Goal: Task Accomplishment & Management: Manage account settings

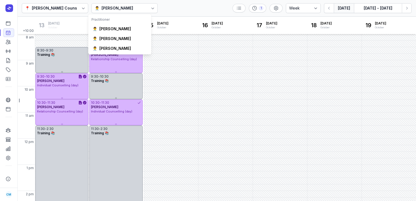
select select "week"
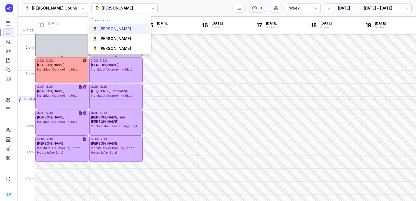
click at [108, 28] on div "[PERSON_NAME]" at bounding box center [115, 28] width 32 height 5
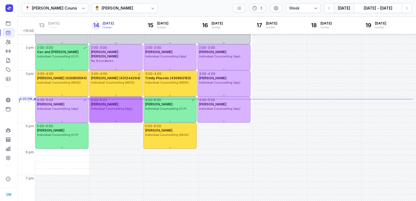
click at [127, 109] on span "Individual Counselling (day)" at bounding box center [111, 109] width 41 height 4
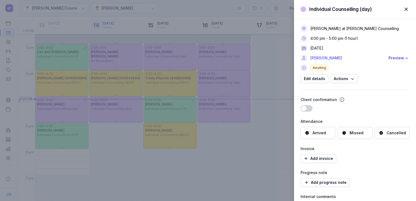
click at [322, 58] on link "[PERSON_NAME]" at bounding box center [347, 58] width 75 height 7
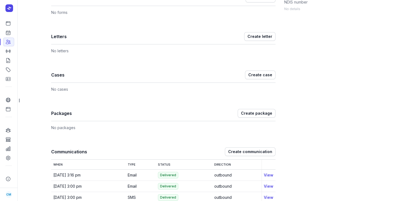
scroll to position [350, 0]
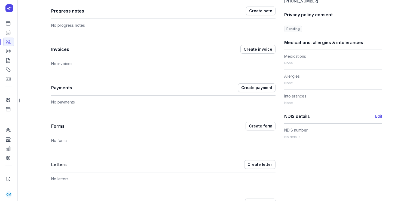
drag, startPoint x: 229, startPoint y: 132, endPoint x: 209, endPoint y: 151, distance: 27.6
click at [209, 151] on div "Notes Edit No notes. Appointments Create appointment When Where Status Service …" at bounding box center [163, 90] width 224 height 546
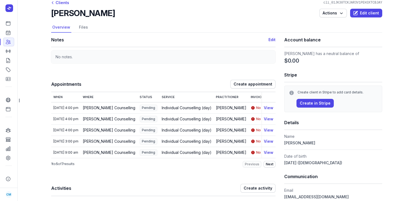
scroll to position [0, 0]
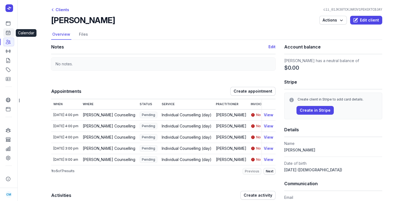
click at [9, 32] on icon at bounding box center [7, 32] width 5 height 5
select select "week"
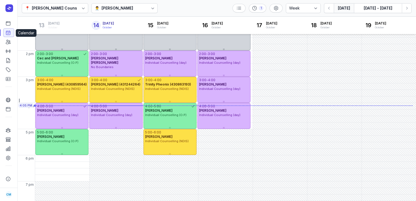
scroll to position [143, 0]
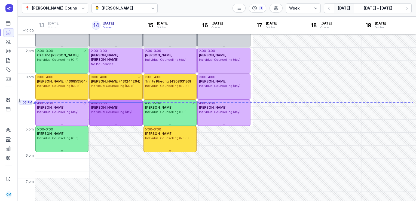
click at [109, 105] on span "[PERSON_NAME]" at bounding box center [105, 107] width 28 height 4
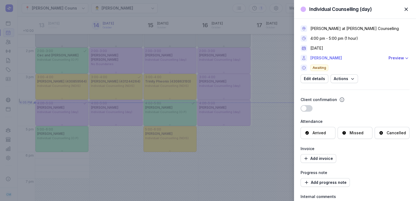
click at [320, 57] on link "[PERSON_NAME]" at bounding box center [347, 58] width 75 height 7
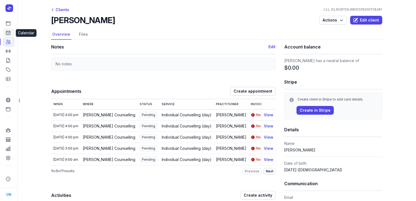
click at [8, 33] on icon at bounding box center [7, 32] width 5 height 5
select select "week"
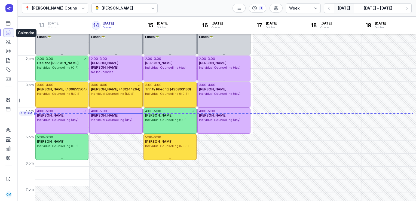
scroll to position [147, 0]
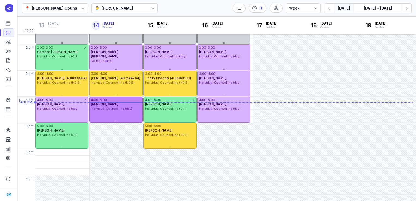
click at [122, 114] on div "4:00 - 5:00 [PERSON_NAME] Individual Counselling (day)" at bounding box center [115, 110] width 53 height 26
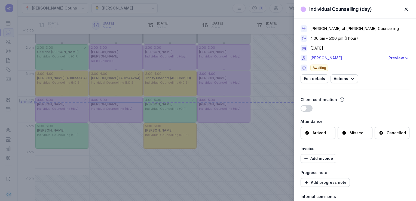
click at [383, 130] on div "Cancelled" at bounding box center [392, 132] width 27 height 5
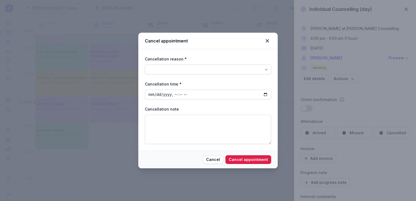
click at [222, 72] on div at bounding box center [208, 70] width 126 height 10
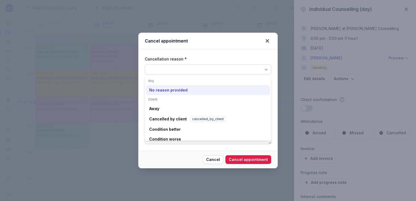
click at [178, 92] on div "No reason provided" at bounding box center [168, 89] width 38 height 5
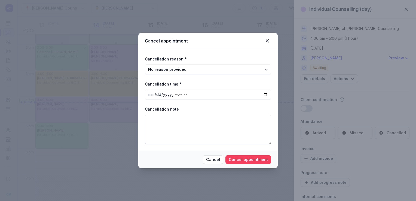
click at [237, 159] on span "Cancel appointment" at bounding box center [248, 159] width 39 height 7
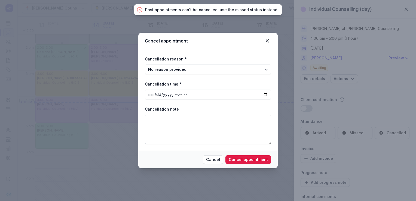
click at [348, 134] on div "Cancel appointment Cancellation reason * No reason provided Cancellation time *…" at bounding box center [208, 100] width 416 height 201
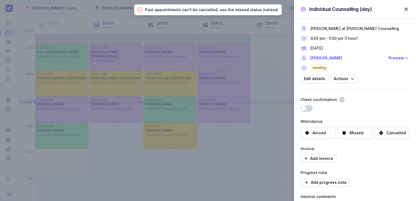
click at [348, 134] on div "Missed" at bounding box center [353, 132] width 22 height 5
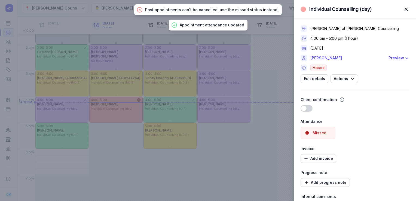
click at [408, 11] on span "button" at bounding box center [406, 9] width 12 height 12
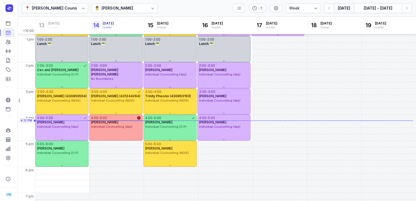
scroll to position [128, 0]
click at [120, 6] on div "[PERSON_NAME]" at bounding box center [118, 8] width 32 height 7
click at [211, 4] on div "📍 [PERSON_NAME] Counselling 👨‍⚕️ [PERSON_NAME] 1 Day 3 days Work week Week [DAT…" at bounding box center [216, 8] width 399 height 17
click at [411, 11] on button "Next week" at bounding box center [407, 8] width 10 height 10
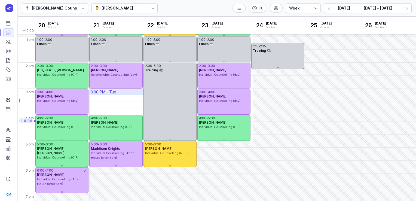
scroll to position [51, 0]
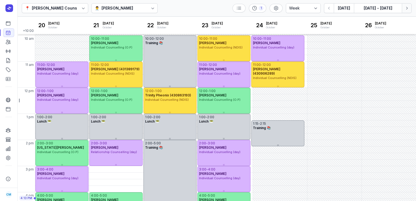
click at [406, 10] on icon "button" at bounding box center [406, 7] width 5 height 5
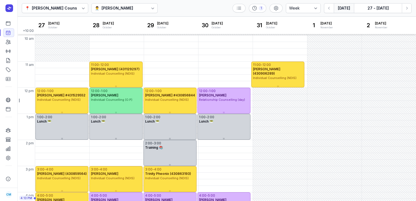
click at [345, 11] on button "[DATE]" at bounding box center [344, 8] width 20 height 10
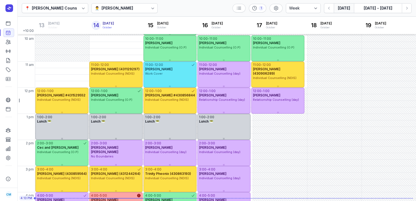
click at [144, 10] on div "👨‍⚕️ [PERSON_NAME]" at bounding box center [124, 8] width 66 height 10
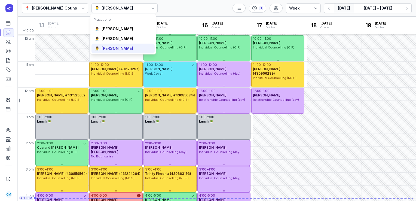
click at [127, 48] on div "[PERSON_NAME]" at bounding box center [118, 48] width 32 height 5
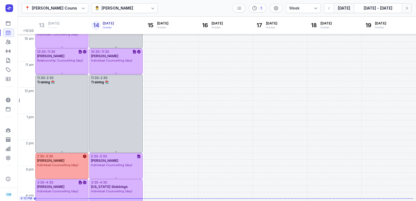
click at [410, 10] on button "Next week" at bounding box center [407, 8] width 10 height 10
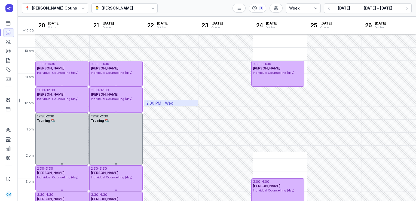
scroll to position [39, 0]
click at [110, 11] on div "[PERSON_NAME]" at bounding box center [118, 8] width 32 height 7
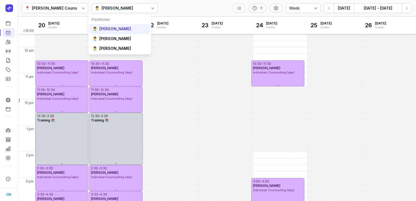
click at [108, 32] on div "👨‍⚕️ [PERSON_NAME]" at bounding box center [119, 29] width 61 height 10
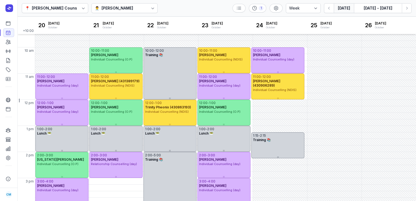
click at [340, 11] on button "[DATE]" at bounding box center [344, 8] width 20 height 10
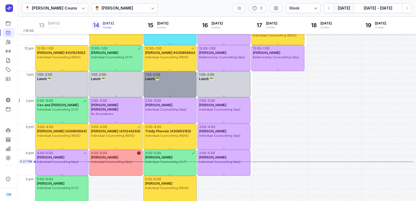
scroll to position [94, 0]
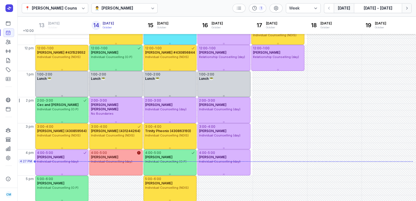
click at [407, 7] on icon "button" at bounding box center [406, 7] width 5 height 5
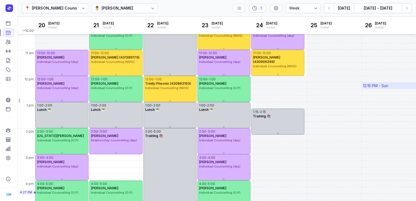
scroll to position [45, 0]
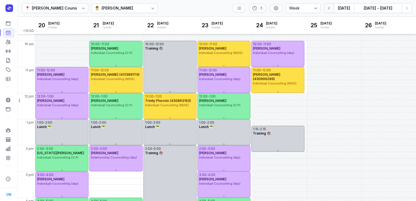
click at [331, 6] on icon "button" at bounding box center [328, 7] width 5 height 5
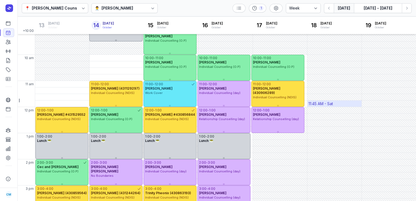
scroll to position [32, 0]
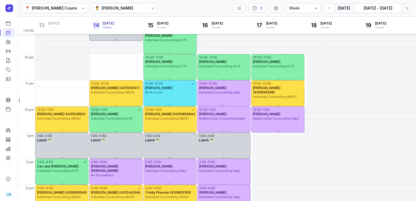
click at [407, 6] on icon "button" at bounding box center [406, 7] width 5 height 5
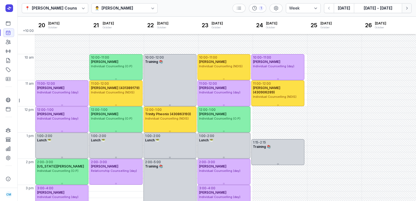
click at [407, 6] on icon "button" at bounding box center [406, 7] width 5 height 5
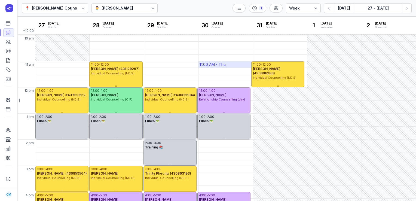
scroll to position [27, 0]
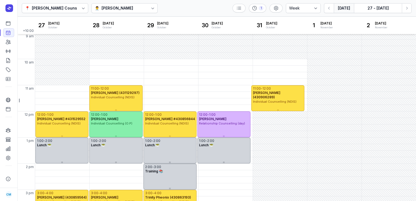
click at [347, 10] on button "[DATE]" at bounding box center [344, 8] width 20 height 10
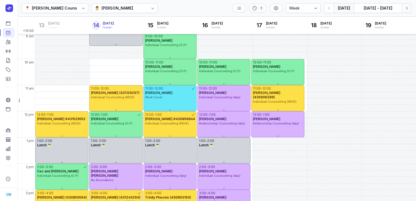
click at [406, 8] on icon "button" at bounding box center [406, 7] width 5 height 5
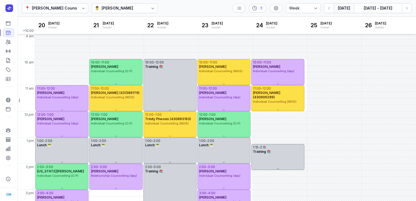
click at [347, 6] on button "[DATE]" at bounding box center [344, 8] width 20 height 10
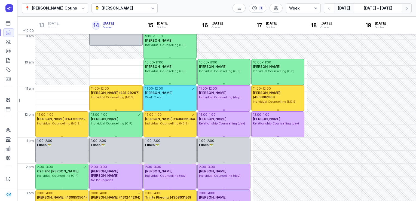
click at [405, 8] on icon "button" at bounding box center [406, 7] width 5 height 5
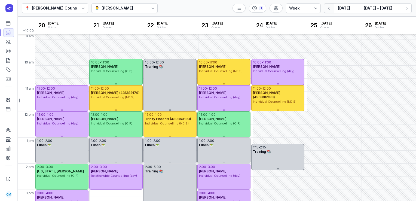
click at [325, 9] on button "button" at bounding box center [329, 8] width 10 height 10
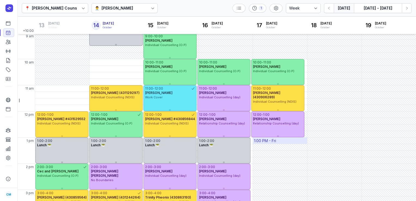
click at [256, 142] on div "1:00 PM - Fri" at bounding box center [265, 140] width 22 height 5
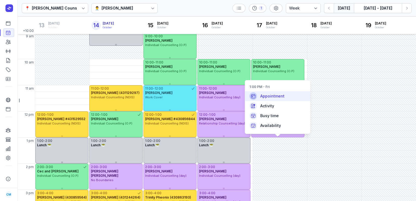
click at [270, 95] on span "Appointment" at bounding box center [272, 95] width 24 height 5
select select
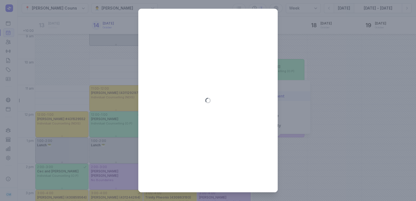
type input "[DATE]"
select select "13:00"
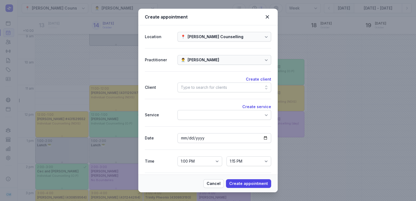
click at [236, 87] on div "Type to search for clients" at bounding box center [225, 88] width 94 height 10
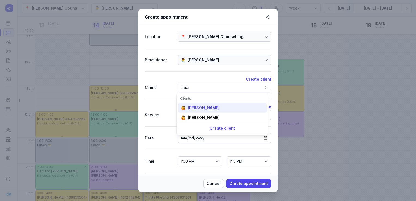
type input "madi"
click at [211, 108] on div "[PERSON_NAME]" at bounding box center [204, 107] width 32 height 5
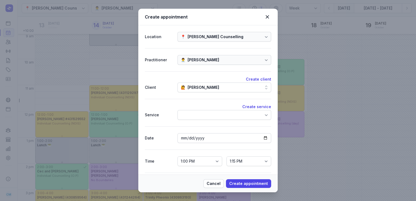
click at [207, 118] on div at bounding box center [225, 115] width 94 height 10
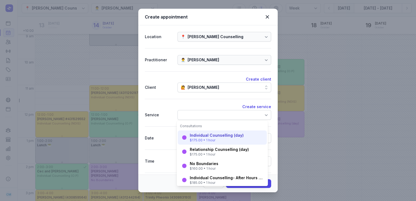
click at [204, 138] on div "$175.00 • 1 hour" at bounding box center [217, 140] width 54 height 4
select select "14:00"
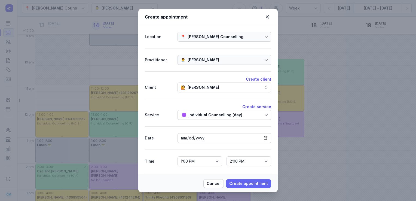
click at [241, 186] on span "Create appointment" at bounding box center [248, 183] width 39 height 7
select select
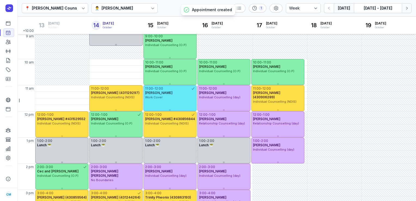
click at [406, 9] on icon "button" at bounding box center [406, 7] width 5 height 5
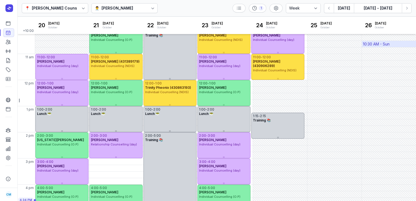
scroll to position [49, 0]
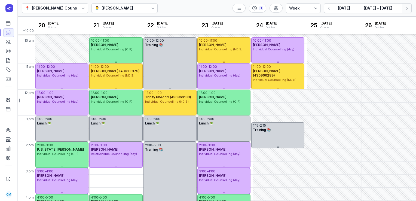
click at [408, 8] on icon "button" at bounding box center [406, 7] width 5 height 5
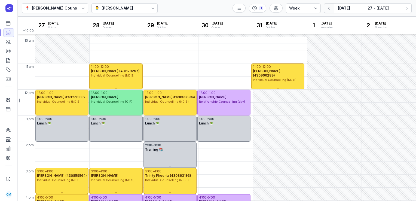
click at [328, 7] on icon "button" at bounding box center [328, 7] width 5 height 5
click at [108, 5] on div "[PERSON_NAME]" at bounding box center [118, 8] width 32 height 7
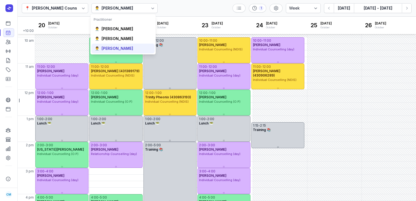
click at [110, 47] on div "[PERSON_NAME]" at bounding box center [118, 48] width 32 height 5
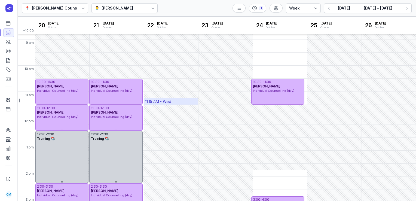
scroll to position [15, 0]
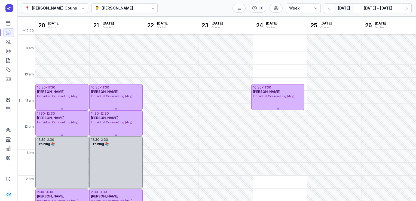
click at [346, 5] on button "[DATE]" at bounding box center [344, 8] width 20 height 10
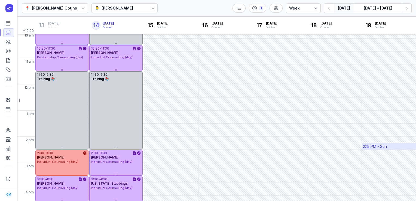
scroll to position [26, 0]
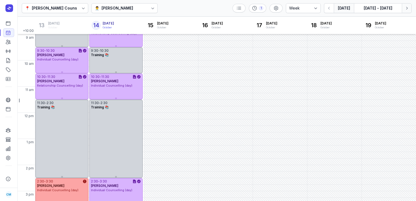
click at [405, 6] on icon "button" at bounding box center [406, 7] width 5 height 5
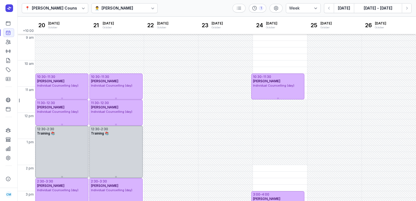
click at [120, 9] on div "[PERSON_NAME]" at bounding box center [118, 8] width 32 height 7
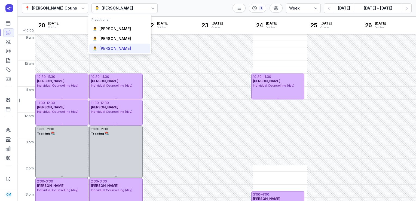
click at [115, 49] on div "[PERSON_NAME]" at bounding box center [115, 48] width 32 height 5
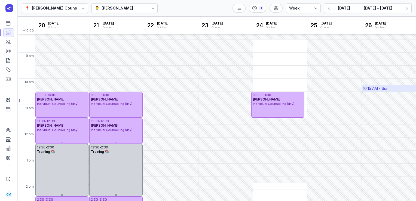
scroll to position [8, 0]
click at [104, 5] on div "[PERSON_NAME]" at bounding box center [118, 8] width 32 height 7
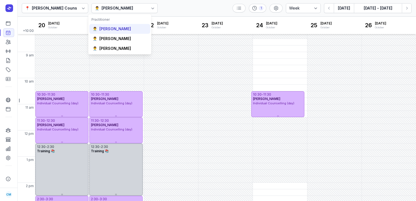
click at [103, 30] on div "[PERSON_NAME]" at bounding box center [115, 28] width 32 height 5
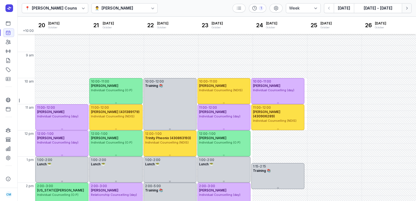
click at [404, 10] on icon "button" at bounding box center [406, 7] width 5 height 5
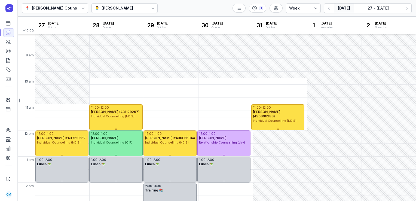
click at [344, 11] on button "[DATE]" at bounding box center [344, 8] width 20 height 10
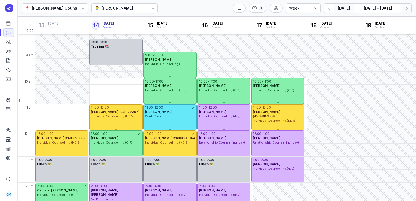
click at [407, 9] on icon "button" at bounding box center [406, 7] width 5 height 5
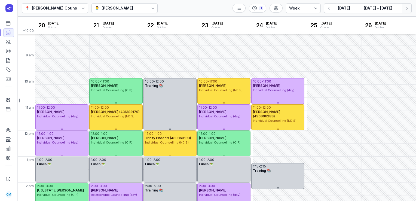
click at [407, 9] on icon "button" at bounding box center [406, 7] width 5 height 5
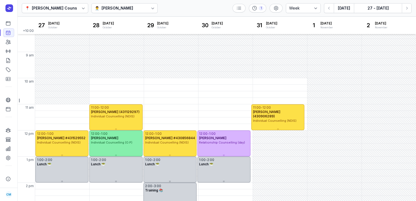
click at [121, 10] on div "[PERSON_NAME]" at bounding box center [118, 8] width 32 height 7
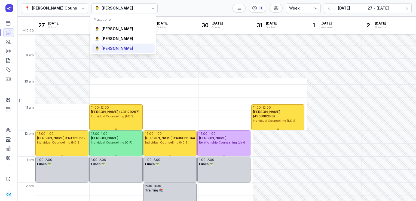
click at [115, 46] on div "[PERSON_NAME]" at bounding box center [118, 48] width 32 height 5
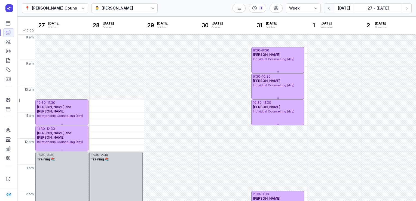
click at [327, 9] on button "button" at bounding box center [329, 8] width 10 height 10
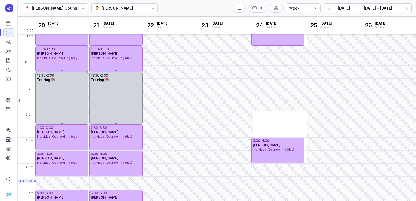
scroll to position [107, 0]
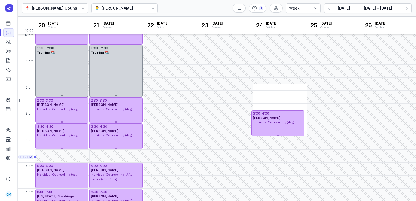
click at [116, 5] on div "[PERSON_NAME]" at bounding box center [118, 8] width 32 height 7
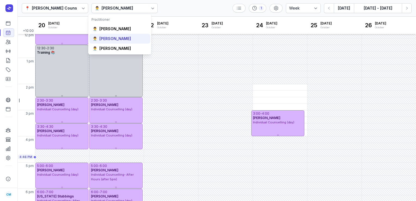
click at [112, 37] on div "[PERSON_NAME]" at bounding box center [115, 38] width 32 height 5
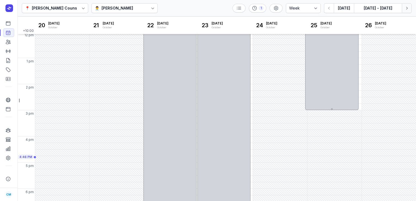
click at [409, 10] on icon "button" at bounding box center [406, 7] width 5 height 5
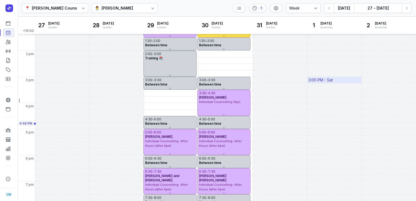
scroll to position [140, 0]
click at [407, 8] on icon "button" at bounding box center [407, 8] width 2 height 3
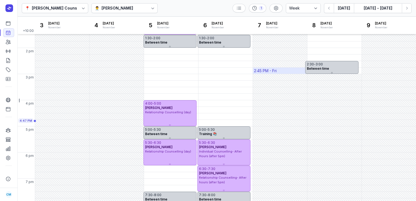
scroll to position [143, 0]
click at [404, 11] on button "Next week" at bounding box center [407, 8] width 10 height 10
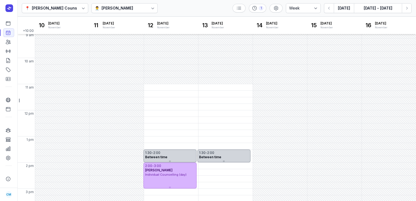
scroll to position [147, 0]
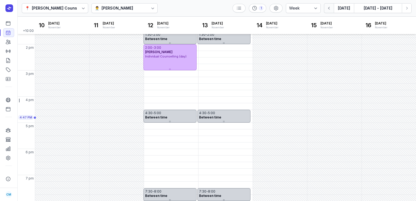
click at [329, 9] on icon "button" at bounding box center [328, 7] width 5 height 5
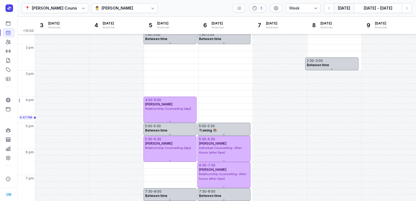
click at [352, 9] on button "[DATE]" at bounding box center [344, 8] width 20 height 10
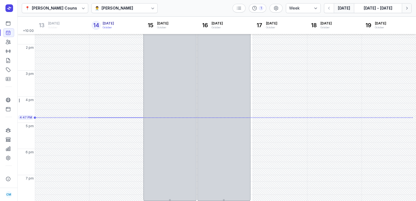
click at [410, 11] on button "Next week" at bounding box center [407, 8] width 10 height 10
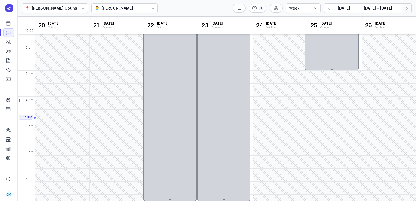
click at [410, 11] on button "Next week" at bounding box center [407, 8] width 10 height 10
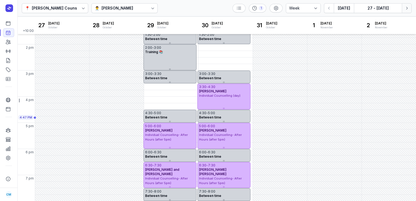
click at [410, 11] on button "Next week" at bounding box center [407, 8] width 10 height 10
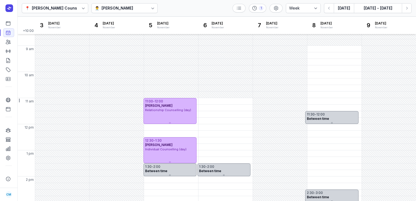
scroll to position [13, 0]
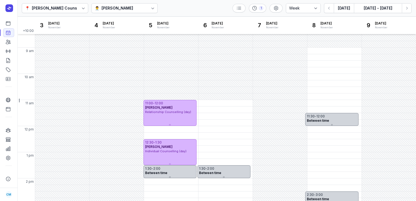
click at [148, 9] on div at bounding box center [153, 8] width 10 height 10
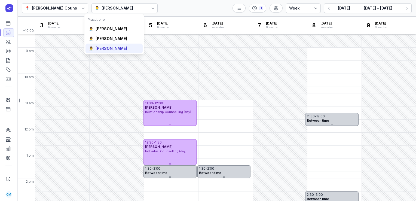
click at [107, 48] on div "[PERSON_NAME]" at bounding box center [112, 48] width 32 height 5
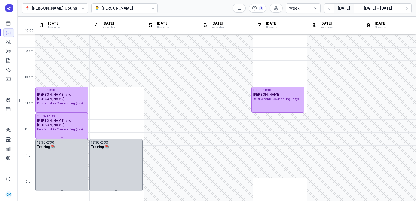
click at [346, 8] on button "[DATE]" at bounding box center [344, 8] width 20 height 10
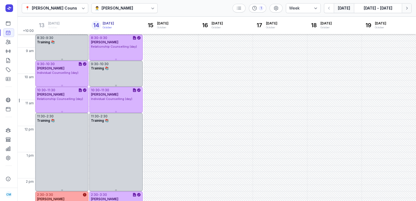
click at [406, 11] on button "Next week" at bounding box center [407, 8] width 10 height 10
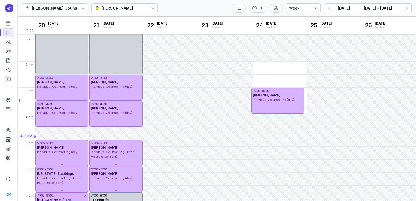
scroll to position [130, 0]
click at [407, 7] on icon "button" at bounding box center [406, 7] width 5 height 5
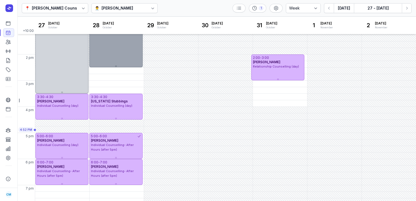
scroll to position [147, 0]
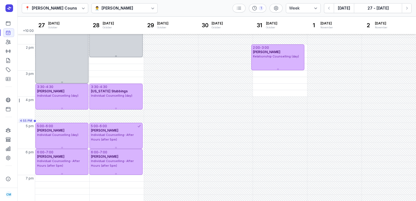
click at [138, 6] on div "👨‍⚕️ [PERSON_NAME]" at bounding box center [124, 8] width 66 height 10
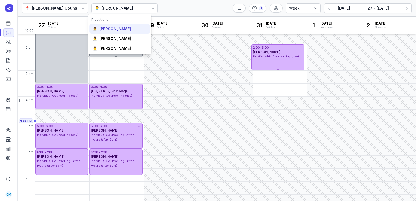
click at [121, 31] on div "[PERSON_NAME]" at bounding box center [115, 28] width 32 height 5
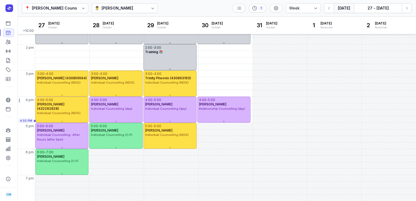
click at [342, 11] on button "[DATE]" at bounding box center [344, 8] width 20 height 10
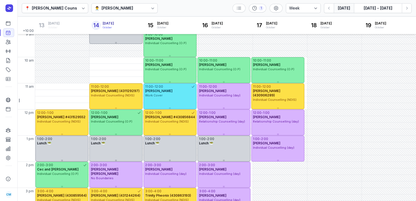
scroll to position [29, 0]
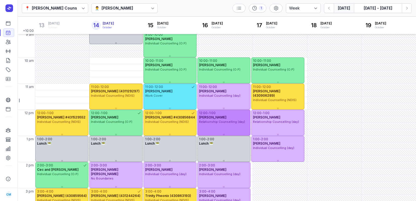
click at [228, 117] on div "[PERSON_NAME]" at bounding box center [224, 117] width 50 height 4
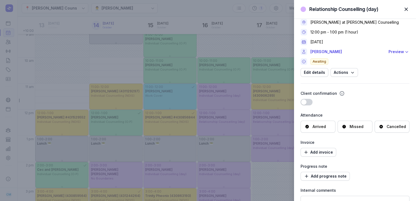
scroll to position [4, 0]
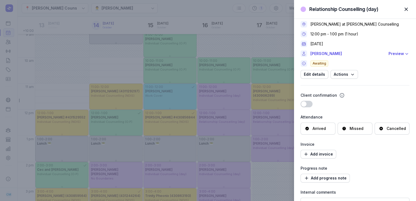
click at [407, 9] on span "button" at bounding box center [406, 9] width 12 height 12
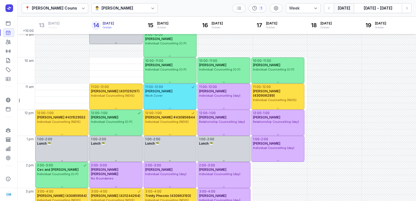
click at [122, 9] on div "[PERSON_NAME]" at bounding box center [118, 8] width 32 height 7
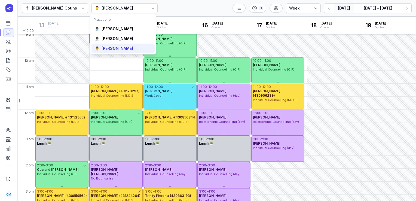
click at [117, 50] on div "[PERSON_NAME]" at bounding box center [118, 48] width 32 height 5
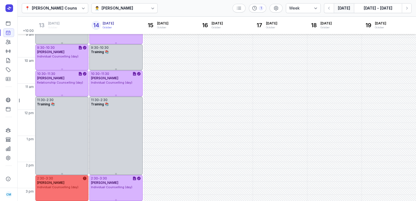
click at [65, 188] on span "Individual Counselling (day)" at bounding box center [57, 187] width 41 height 4
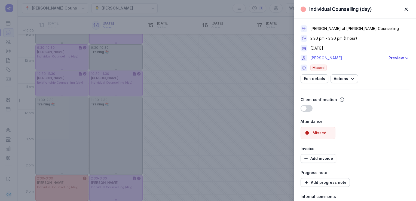
click at [321, 58] on link "[PERSON_NAME]" at bounding box center [347, 58] width 75 height 7
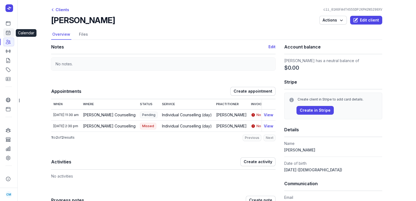
click at [9, 33] on icon at bounding box center [7, 32] width 5 height 5
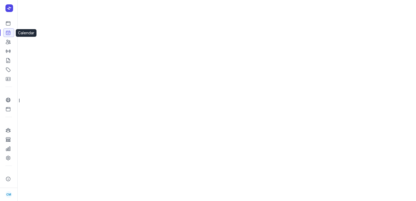
select select "week"
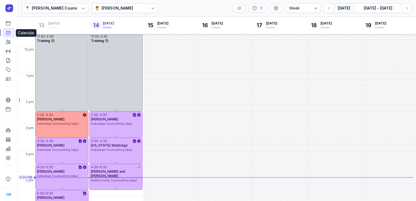
scroll to position [147, 0]
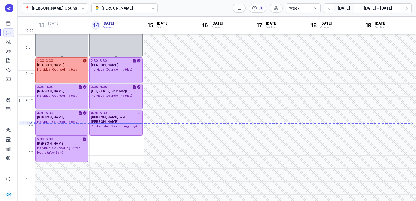
click at [150, 9] on icon at bounding box center [152, 7] width 5 height 5
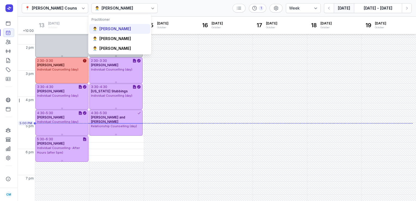
click at [131, 28] on div "[PERSON_NAME]" at bounding box center [115, 28] width 32 height 5
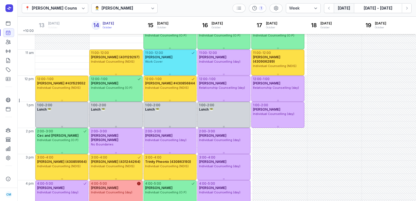
scroll to position [63, 0]
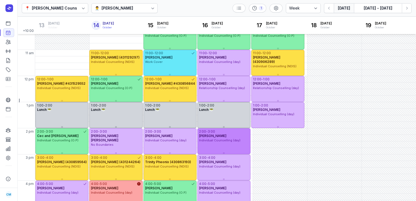
click at [235, 134] on div "[PERSON_NAME]" at bounding box center [224, 136] width 50 height 4
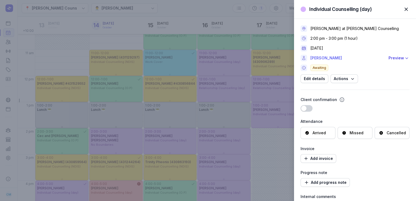
click at [322, 55] on link "[PERSON_NAME]" at bounding box center [347, 58] width 75 height 7
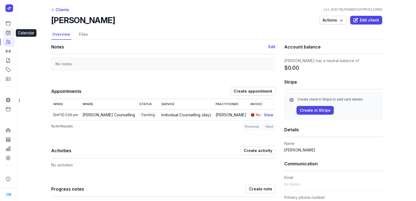
click at [12, 34] on link "Calendar" at bounding box center [8, 32] width 11 height 9
select select "week"
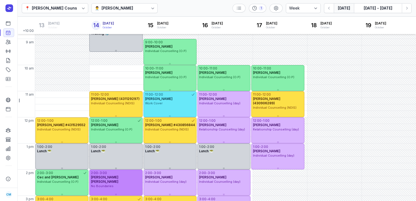
scroll to position [24, 0]
